Goal: Task Accomplishment & Management: Complete application form

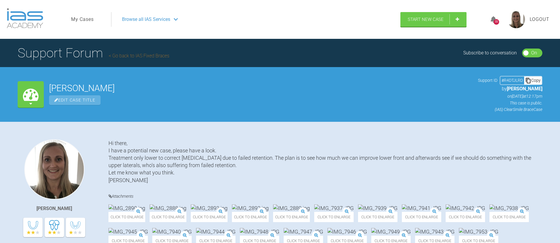
click at [143, 20] on span "Browse all IAS Services" at bounding box center [146, 20] width 48 height 8
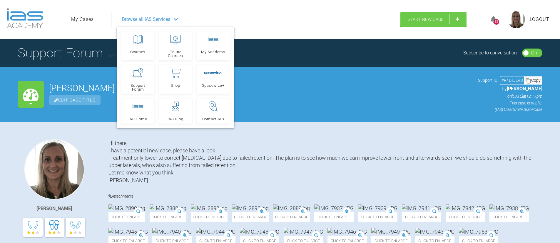
click at [287, 45] on div "Support Forum Go back to IAS Fixed Braces Subscribe to conversation On Off" at bounding box center [280, 53] width 560 height 28
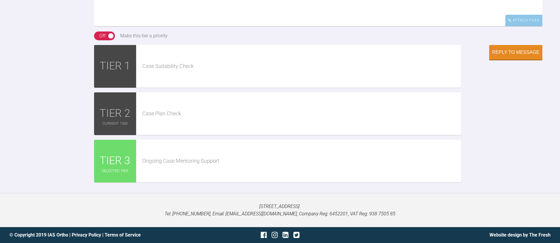
scroll to position [1204, 0]
type textarea "Thanks, I will order the AW."
click at [497, 56] on div "Reply to Message" at bounding box center [515, 52] width 47 height 5
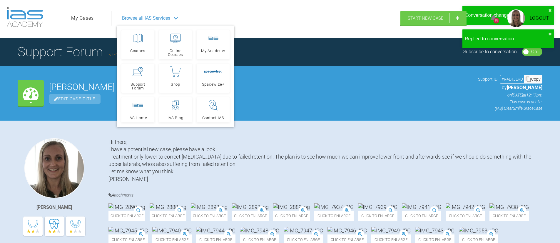
scroll to position [0, 0]
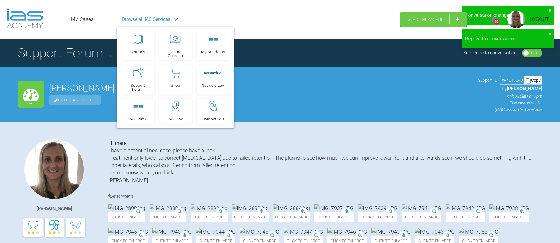
click at [274, 28] on nav "My Cases Logout Browse all IAS Services Courses Online Courses My Academy Suppo…" at bounding box center [233, 19] width 334 height 25
click at [216, 50] on span "My Academy" at bounding box center [213, 52] width 24 height 4
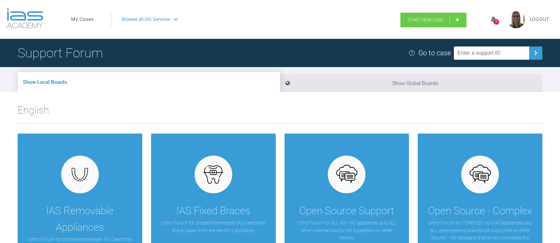
click at [420, 23] on link "Start New Case" at bounding box center [433, 20] width 66 height 15
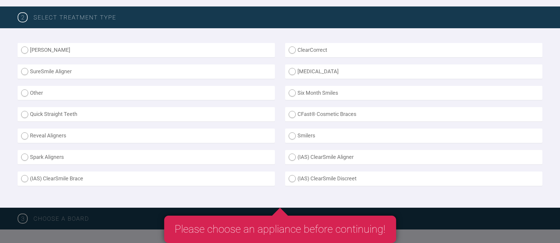
click at [98, 183] on label "(IAS) ClearSmile Brace" at bounding box center [146, 178] width 257 height 14
radio Brace "true"
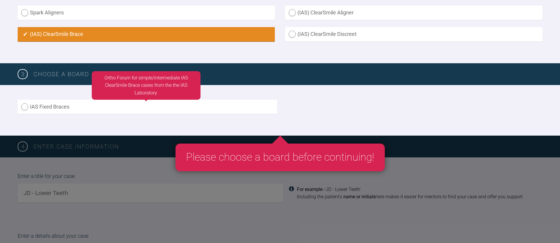
click at [93, 107] on label "IAS Fixed Braces" at bounding box center [147, 107] width 259 height 14
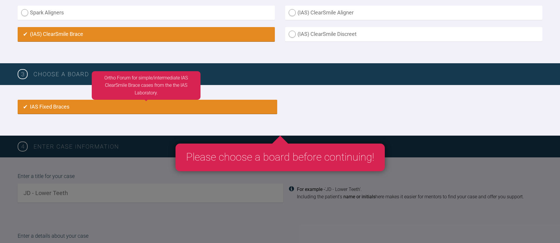
radio input "true"
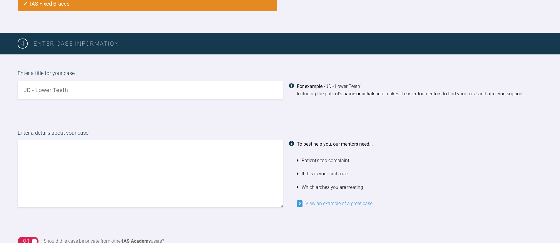
scroll to position [394, 0]
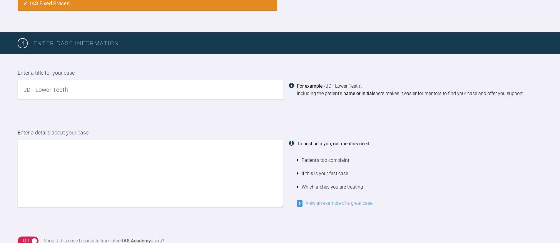
click at [90, 86] on input "text" at bounding box center [150, 89] width 265 height 19
type input "[PERSON_NAME]"
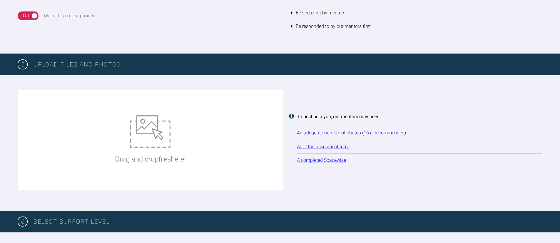
scroll to position [677, 0]
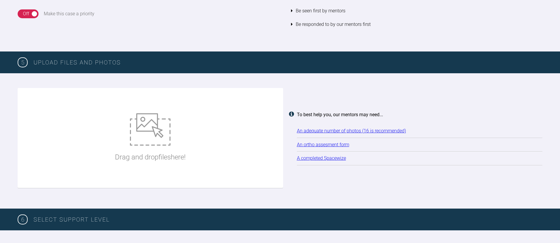
type textarea "Hi there, I have a potential new case, please have a look. Treatment both arche…"
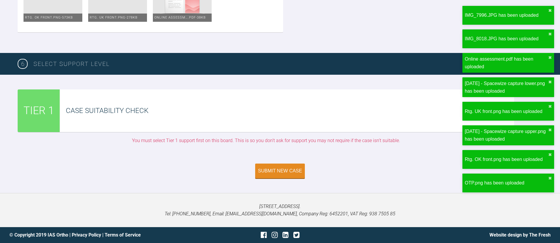
scroll to position [1763, 0]
click at [272, 170] on div "Submit New Case" at bounding box center [280, 171] width 44 height 5
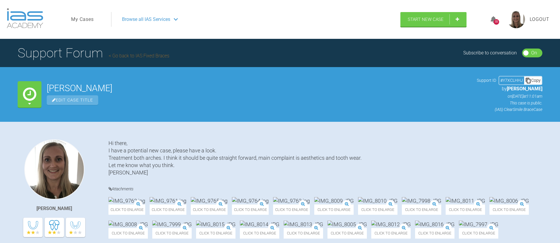
click at [143, 22] on span "Browse all IAS Services" at bounding box center [146, 20] width 48 height 8
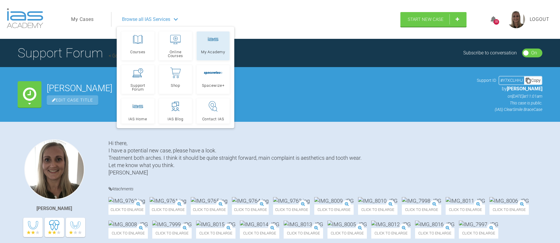
click at [199, 49] on link "My Academy" at bounding box center [213, 45] width 33 height 29
